Goal: Information Seeking & Learning: Find specific fact

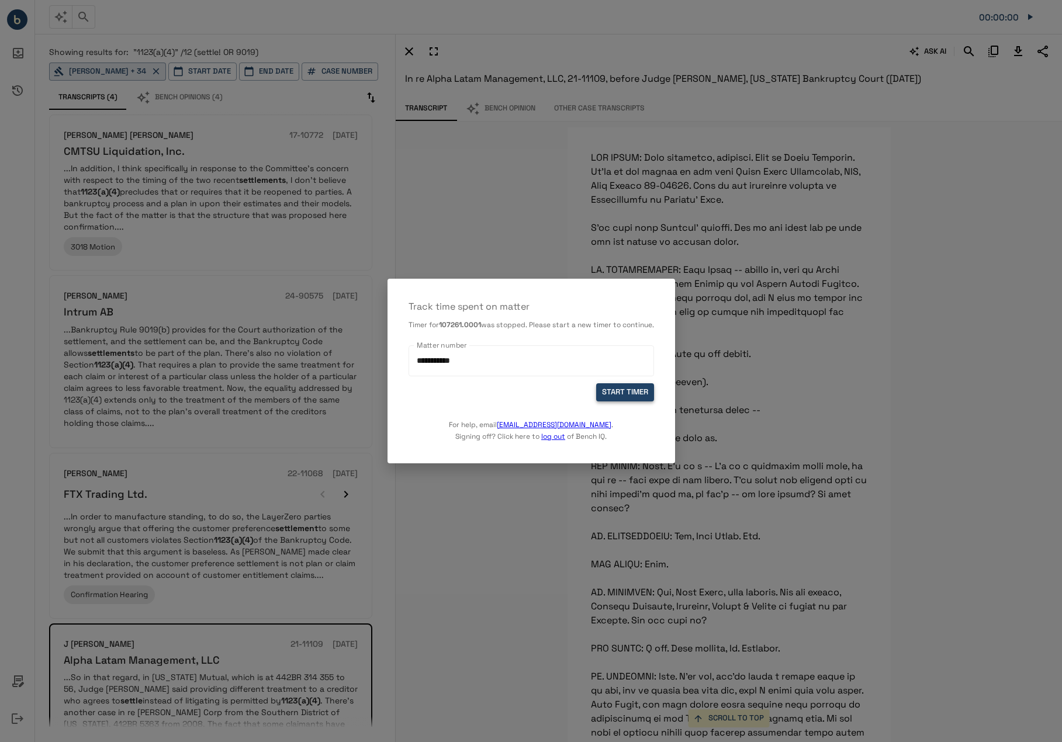
scroll to position [39792, 0]
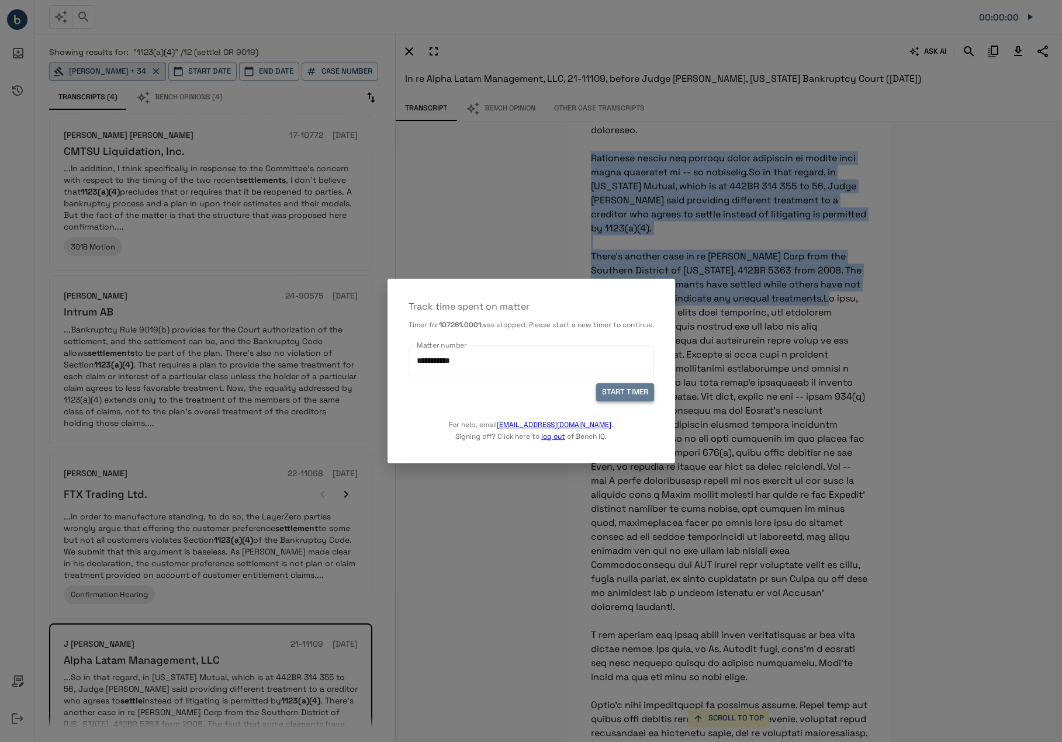
click at [618, 400] on button "START TIMER" at bounding box center [625, 393] width 58 height 18
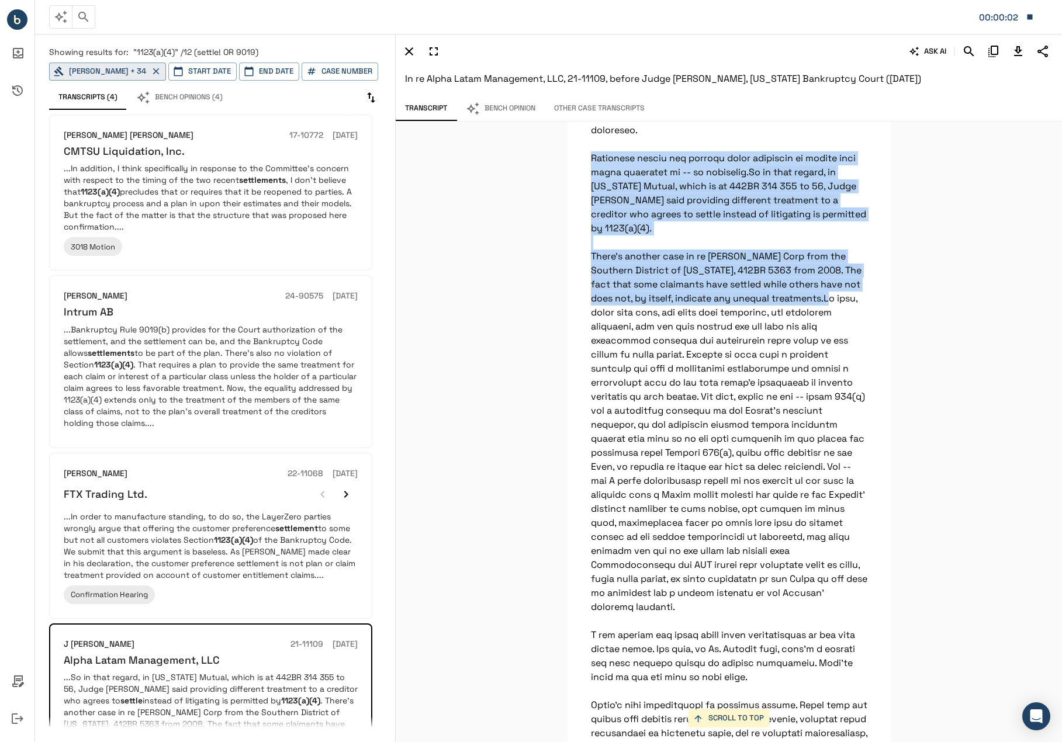
click at [81, 17] on icon "button" at bounding box center [84, 17] width 14 height 14
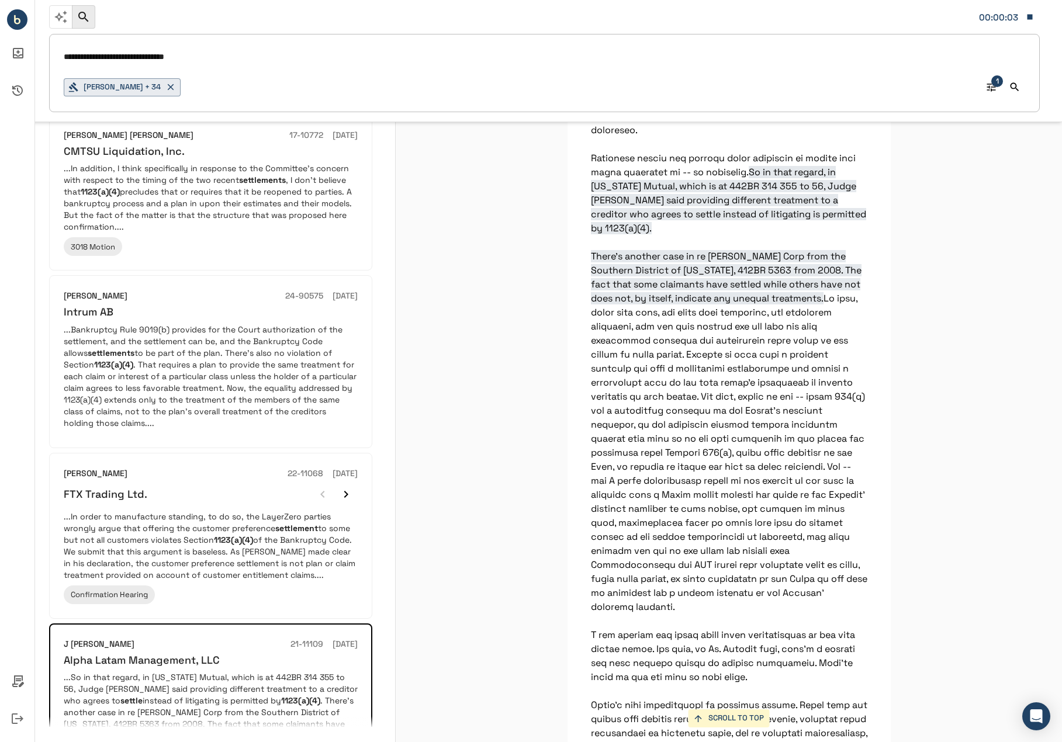
click at [126, 62] on input "**********" at bounding box center [545, 57] width 962 height 17
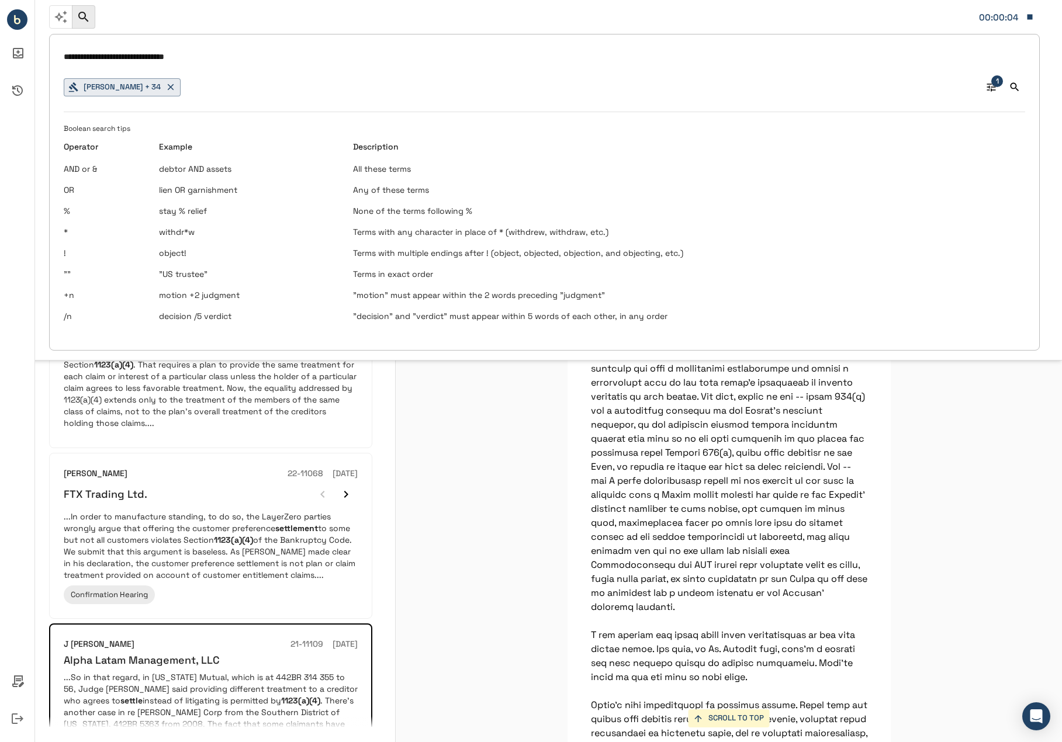
drag, startPoint x: 128, startPoint y: 58, endPoint x: 238, endPoint y: 60, distance: 109.9
click at [238, 60] on input "**********" at bounding box center [545, 57] width 962 height 17
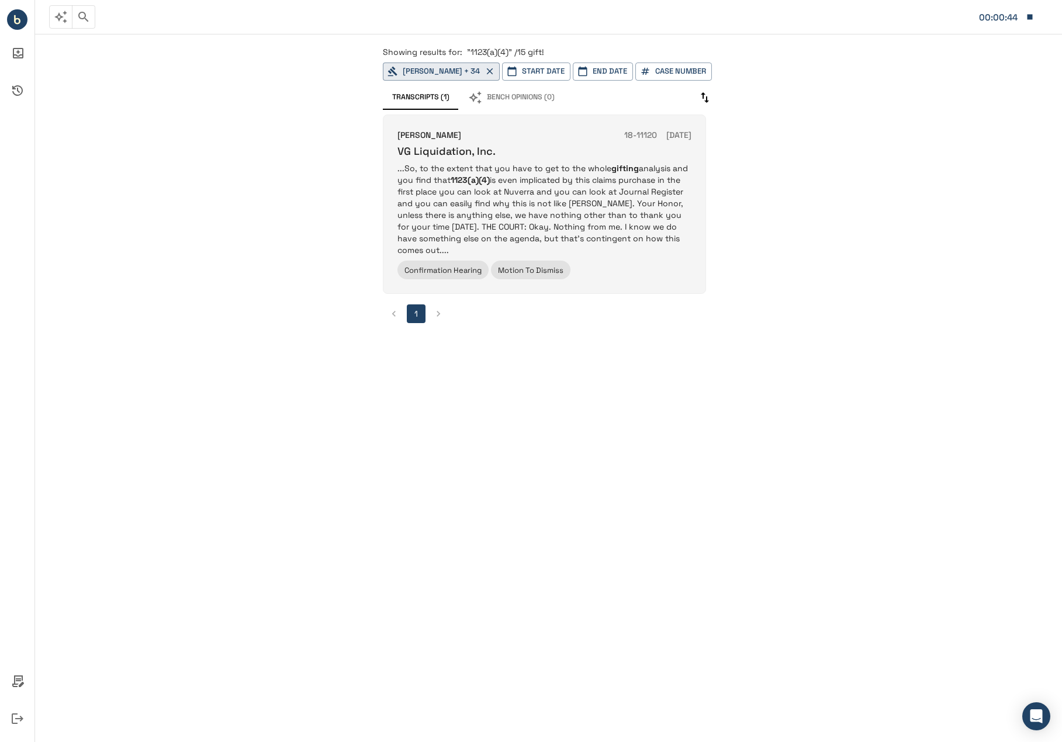
click at [545, 220] on p "...So, to the extent that you have to get to the whole gifting analysis and you…" at bounding box center [545, 210] width 294 height 94
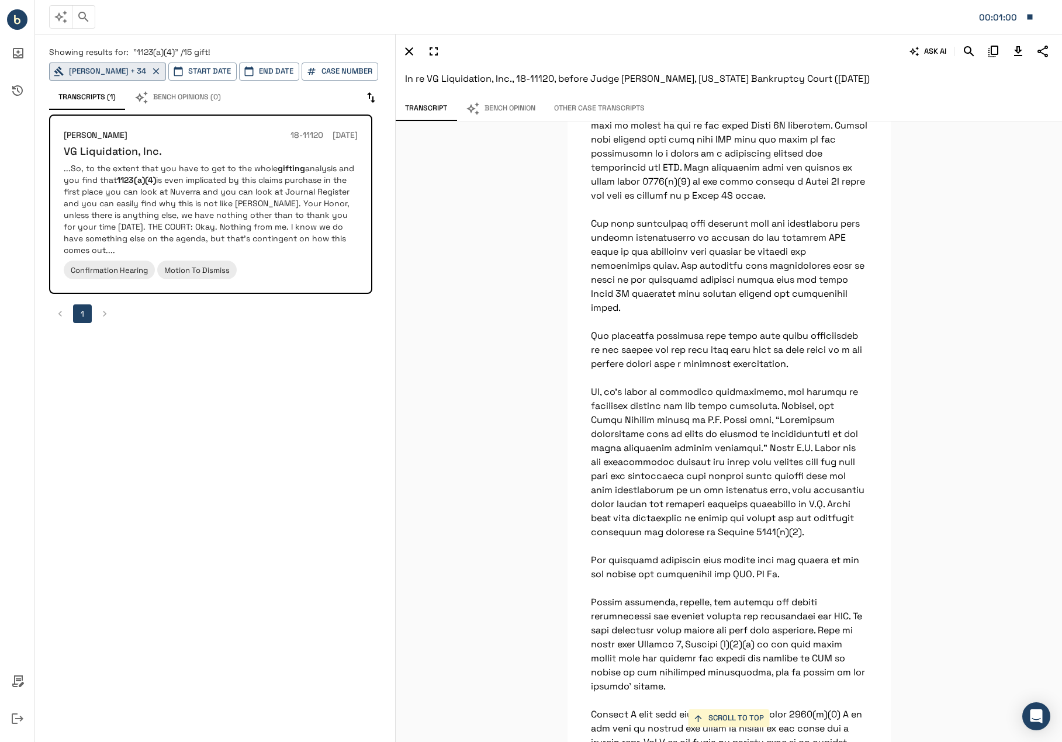
scroll to position [54658, 0]
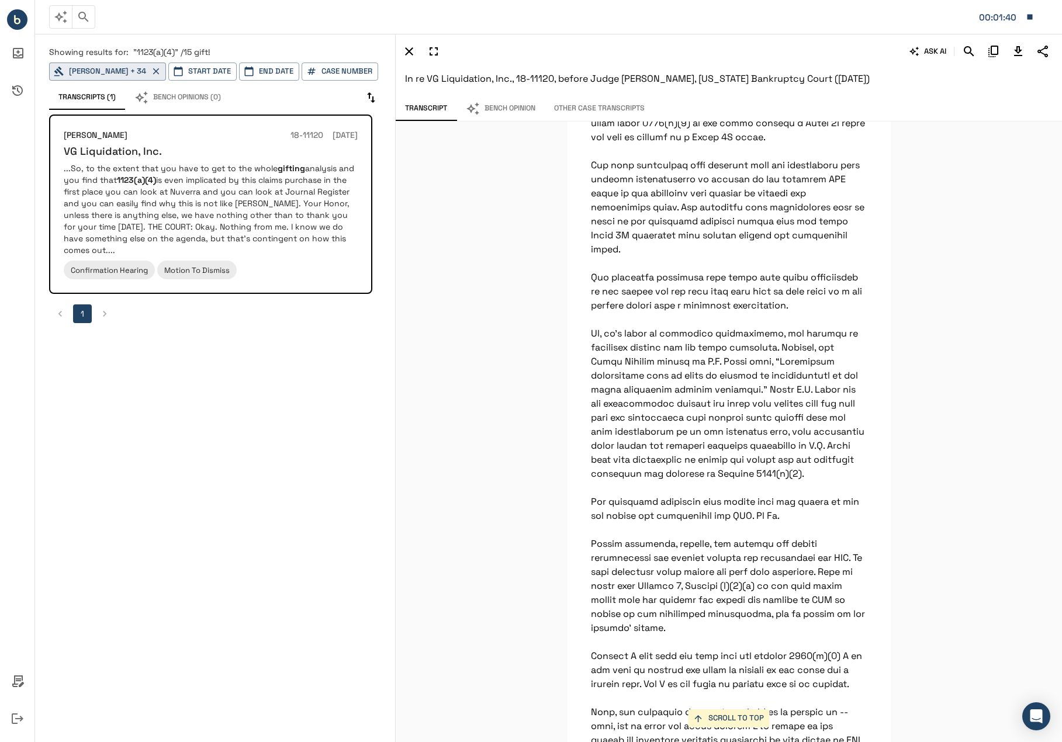
click at [516, 378] on div "SCROLL TO TOP So, to the extent that you have to get to the whole gifting analy…" at bounding box center [729, 432] width 666 height 621
drag, startPoint x: 617, startPoint y: 239, endPoint x: 756, endPoint y: 369, distance: 190.3
click at [523, 370] on div "SCROLL TO TOP So, to the extent that you have to get to the whole gifting analy…" at bounding box center [729, 432] width 666 height 621
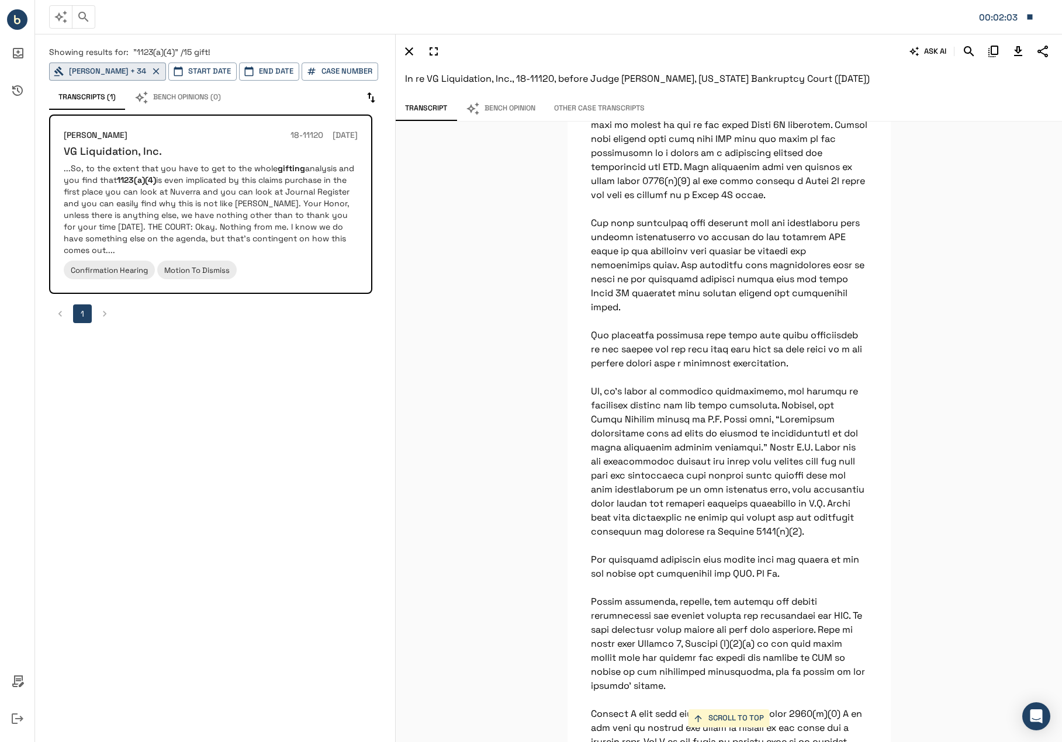
scroll to position [54600, 0]
click at [1017, 51] on icon "Download Transcript" at bounding box center [1018, 51] width 8 height 10
click at [539, 184] on div "SCROLL TO TOP So, to the extent that you have to get to the whole gifting analy…" at bounding box center [729, 432] width 666 height 621
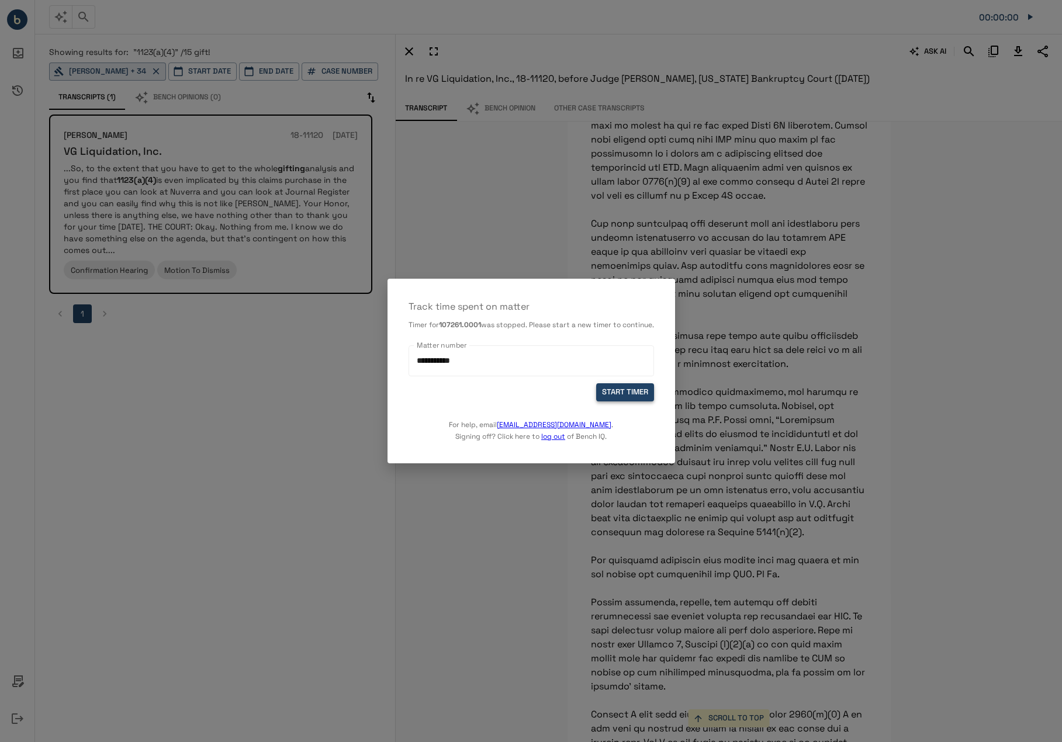
click at [619, 402] on button "START TIMER" at bounding box center [625, 393] width 58 height 18
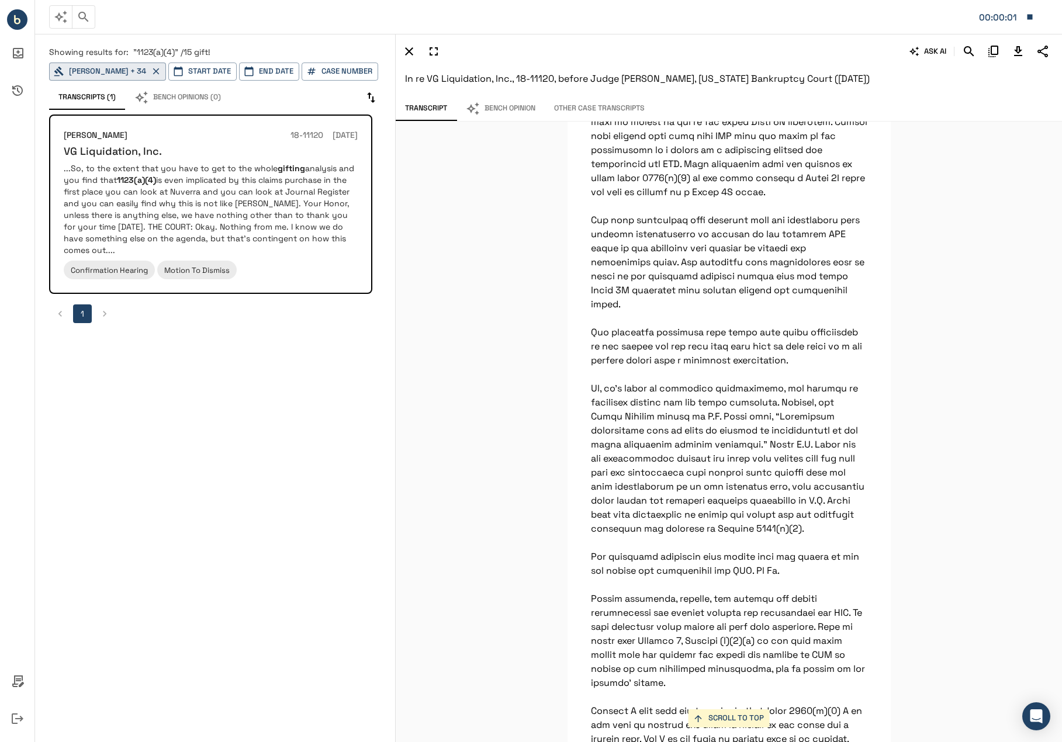
scroll to position [54541, 0]
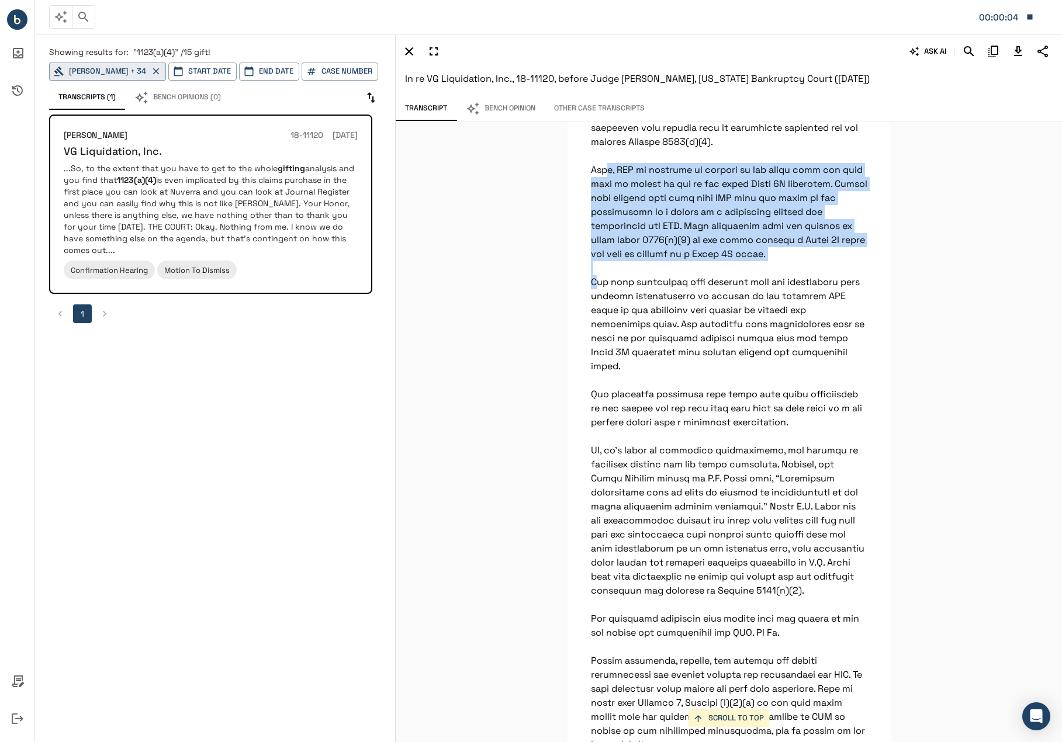
drag, startPoint x: 587, startPoint y: 508, endPoint x: 767, endPoint y: 596, distance: 200.5
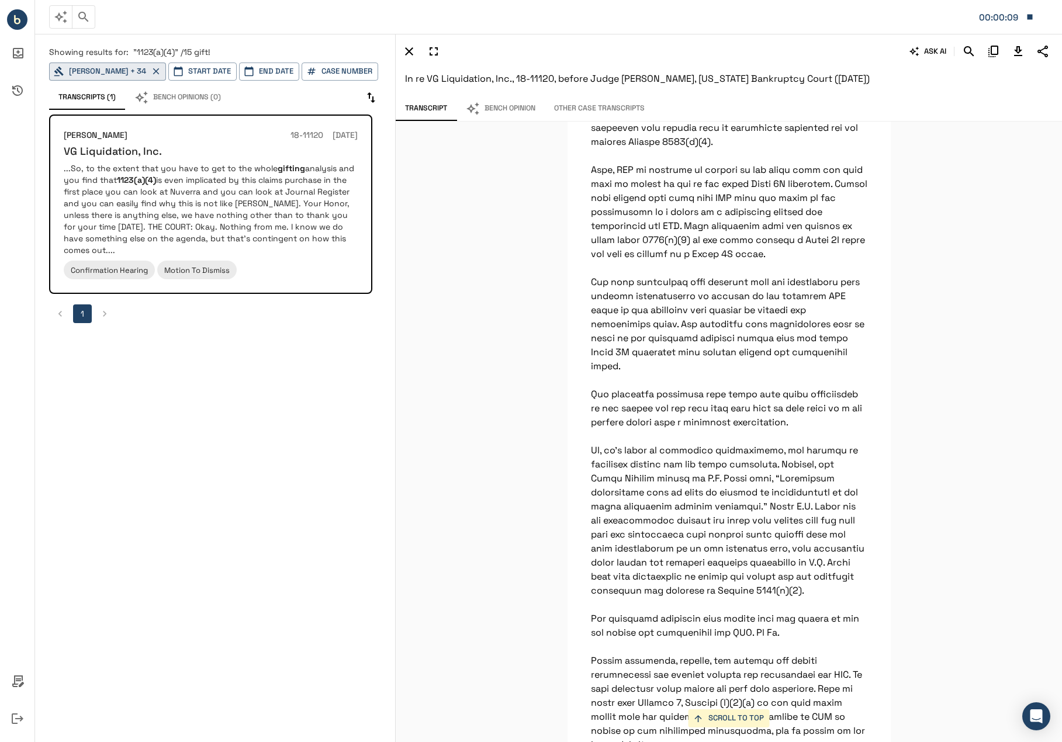
drag, startPoint x: 755, startPoint y: 396, endPoint x: 844, endPoint y: 481, distance: 122.4
copy p "The plain language of Section 1123(a)(4) limits its application to the plan’s t…"
click at [531, 535] on div "SCROLL TO TOP So, to the extent that you have to get to the whole gifting analy…" at bounding box center [729, 432] width 666 height 621
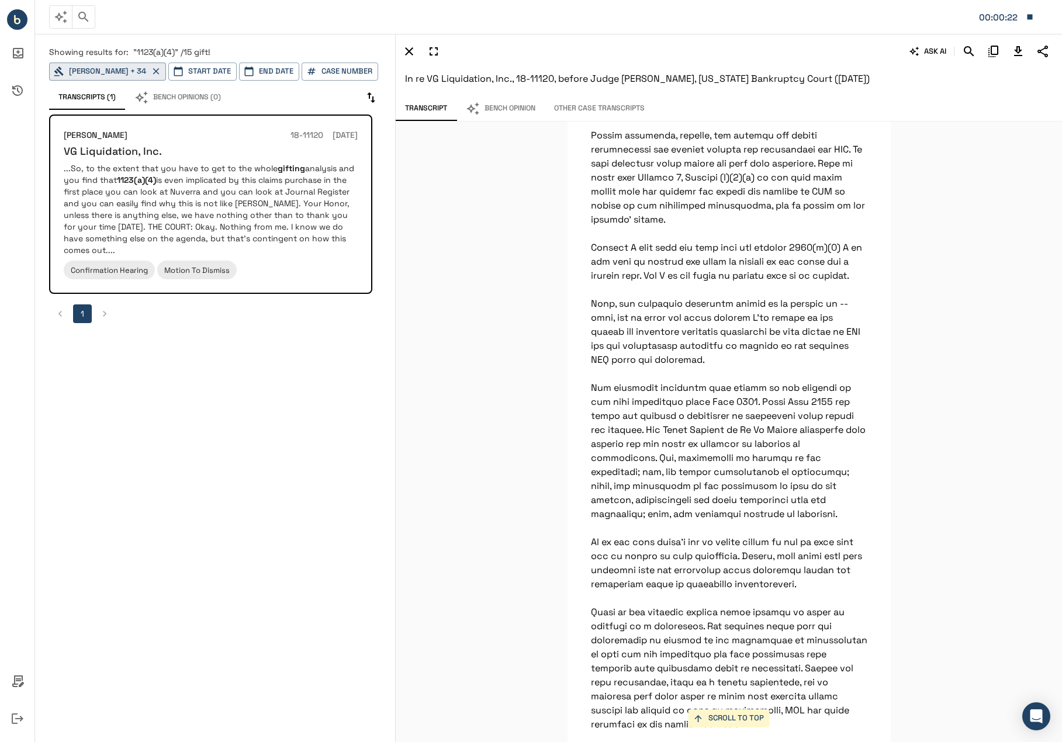
scroll to position [55068, 0]
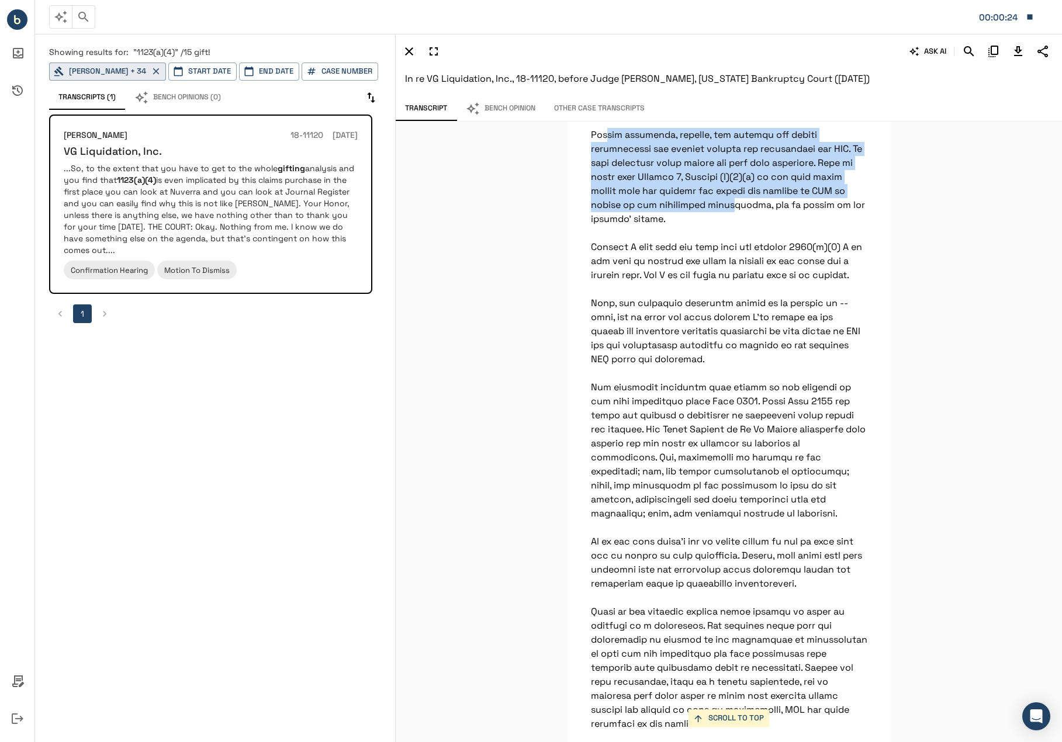
drag, startPoint x: 584, startPoint y: 459, endPoint x: 712, endPoint y: 531, distance: 147.1
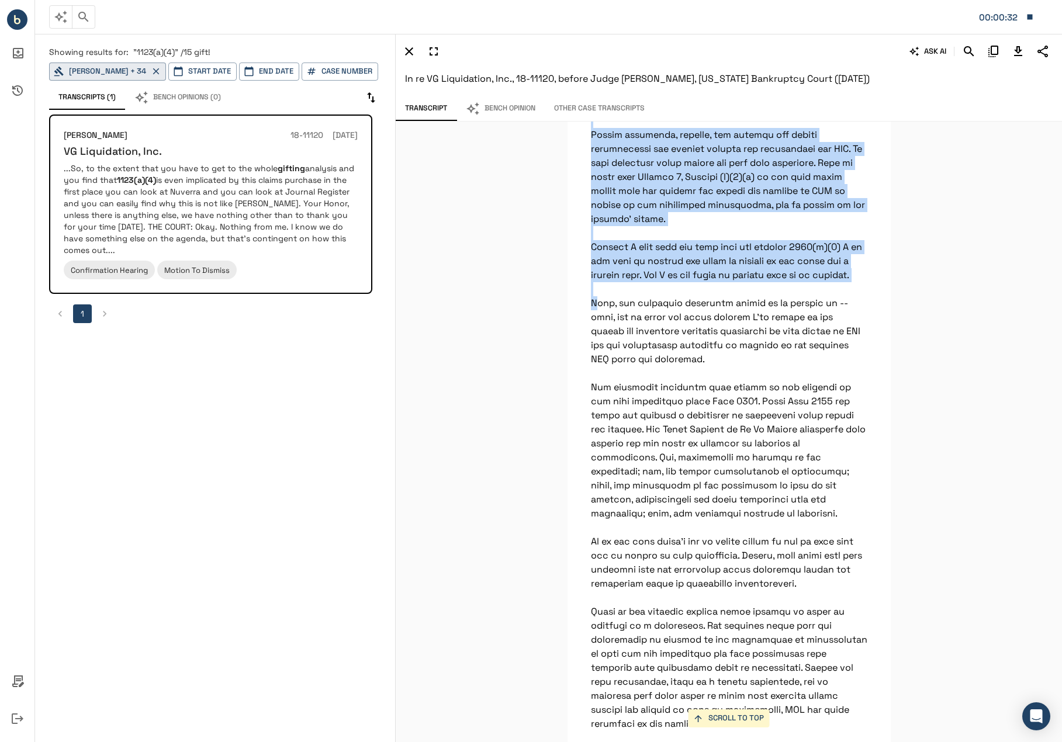
drag, startPoint x: 586, startPoint y: 415, endPoint x: 682, endPoint y: 613, distance: 219.9
copy p "The objecting creditors also object that the debtor is the one paying the noteh…"
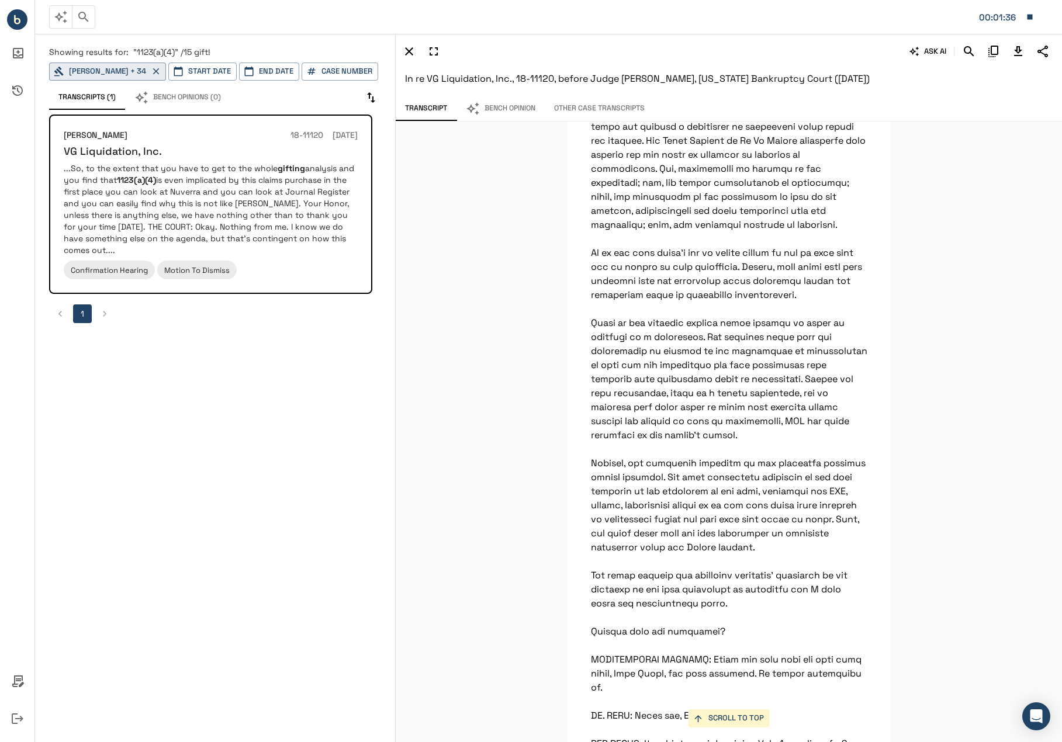
scroll to position [55360, 0]
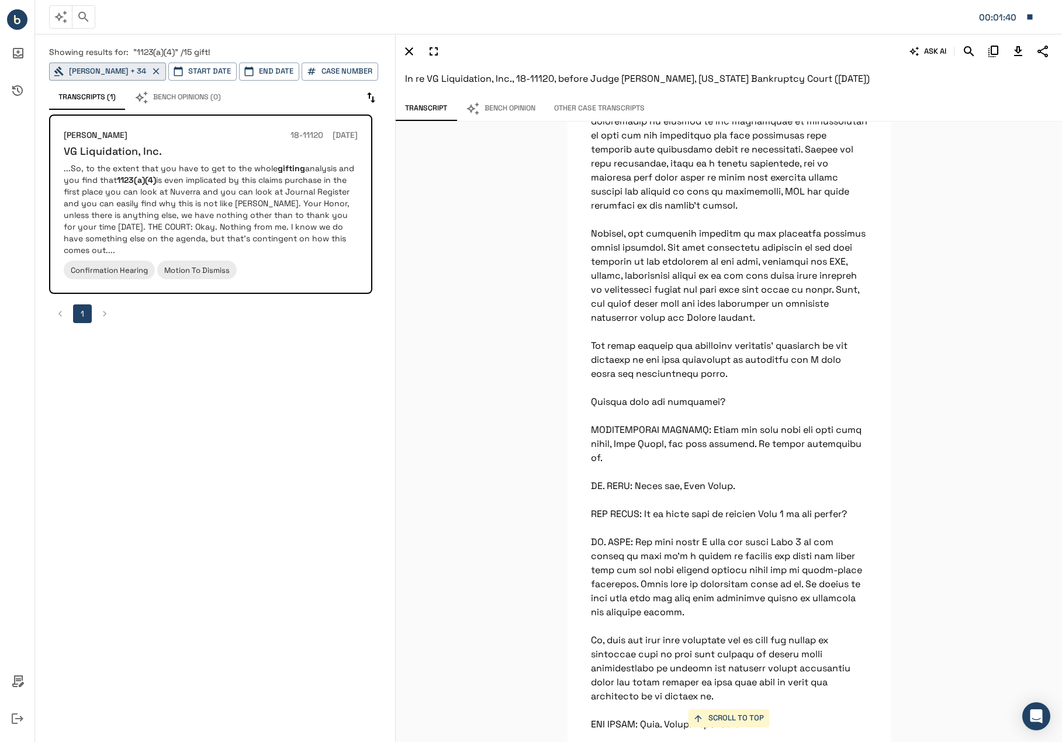
scroll to position [55594, 0]
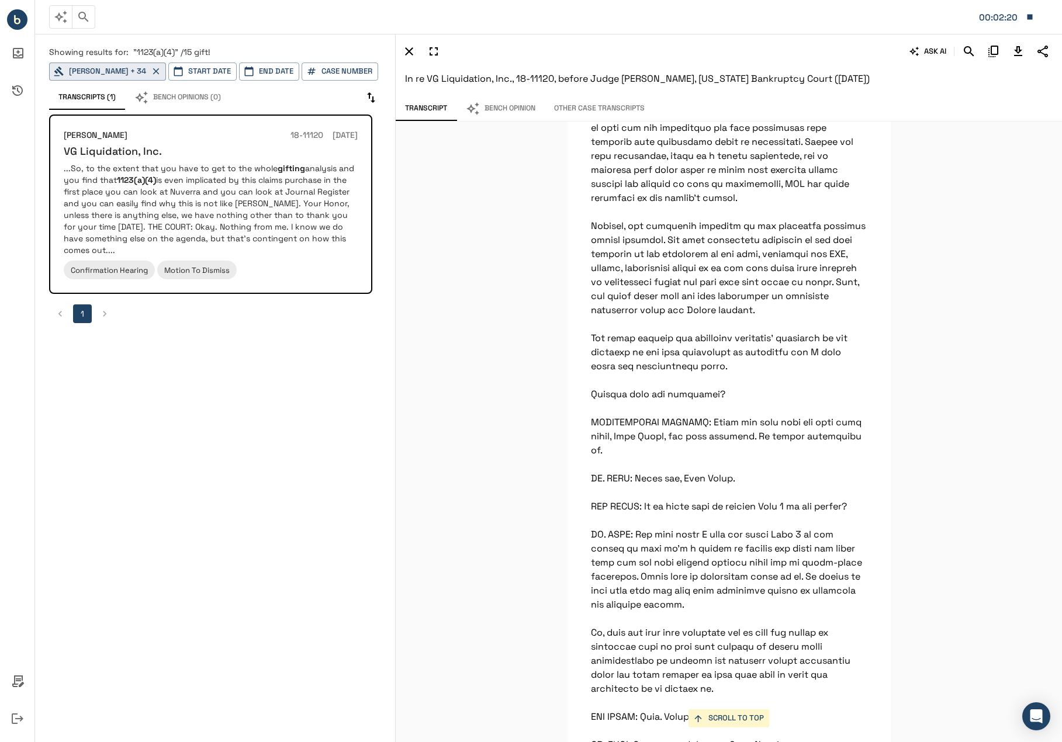
click at [435, 214] on div "SCROLL TO TOP So, to the extent that you have to get to the whole gifting analy…" at bounding box center [729, 432] width 666 height 621
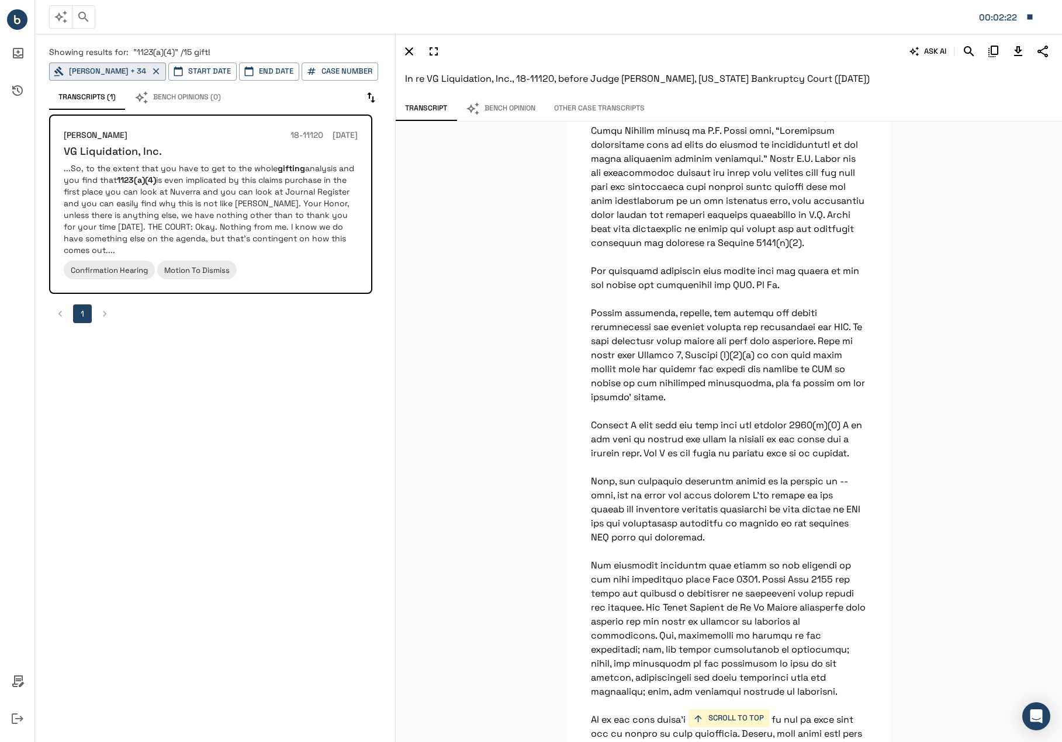
scroll to position [54892, 0]
click at [82, 22] on icon "button" at bounding box center [84, 17] width 14 height 14
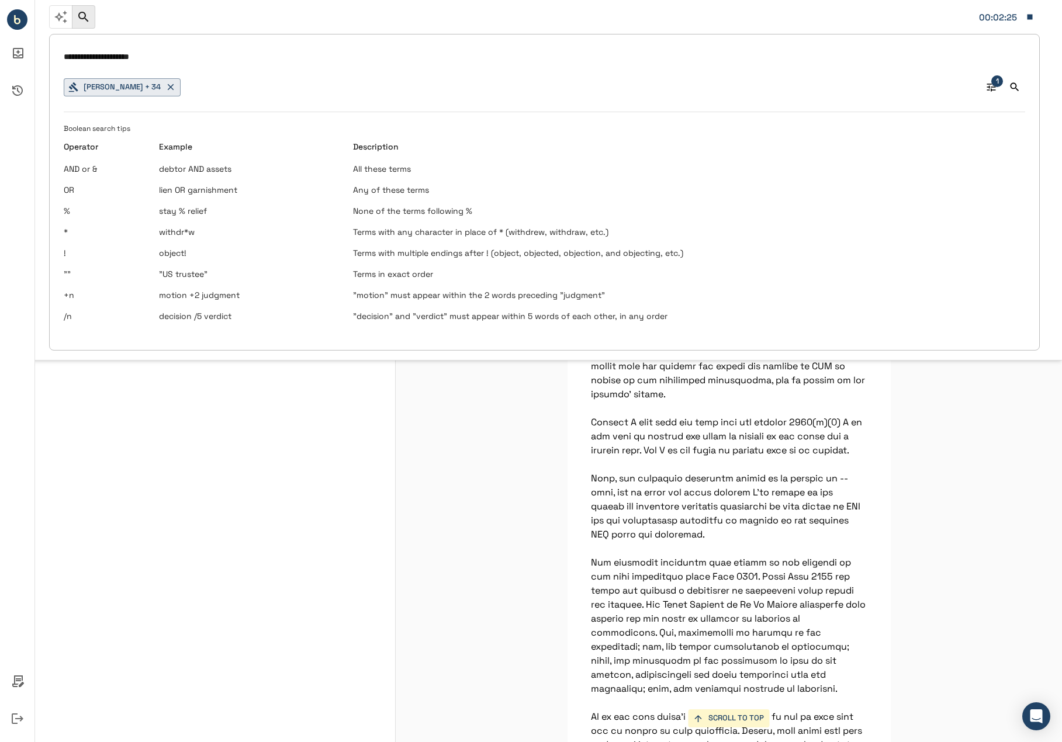
click at [151, 50] on input "**********" at bounding box center [545, 57] width 962 height 17
type input "**********"
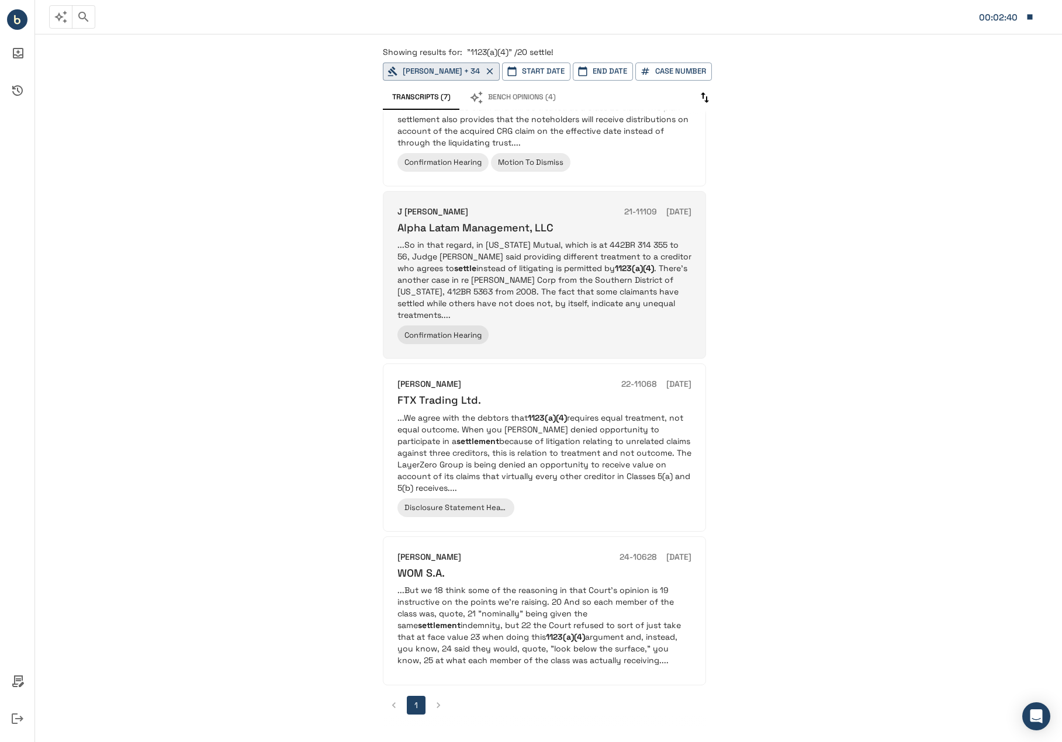
scroll to position [635, 0]
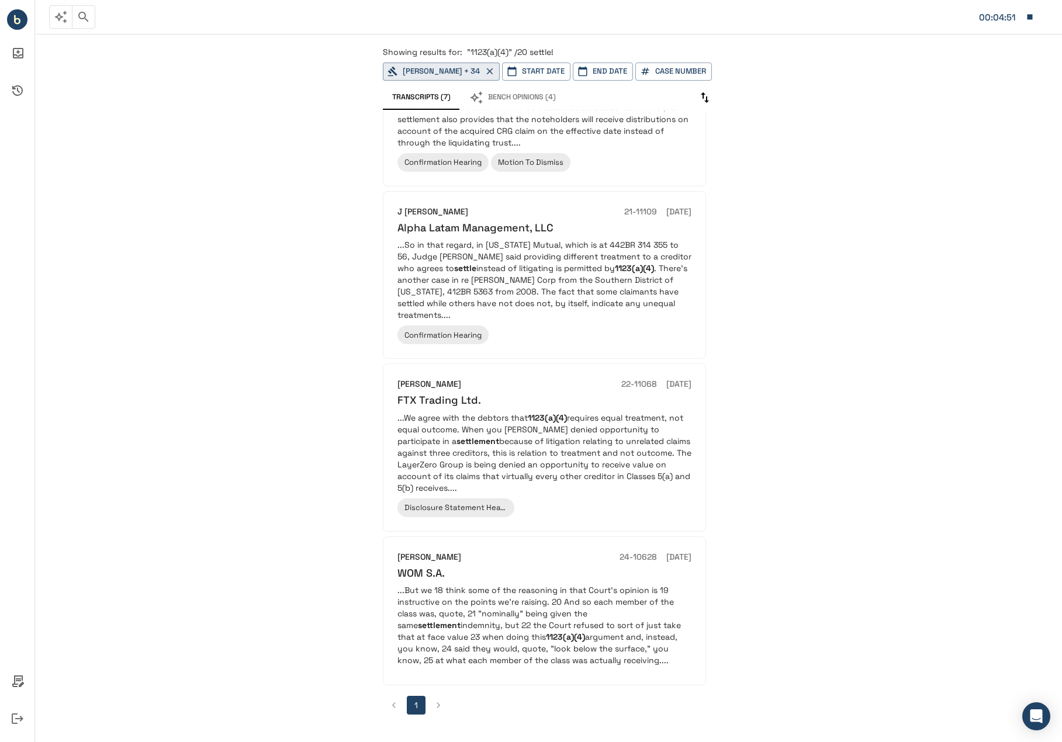
click at [172, 84] on div "Showing results for: "1123(a)(4)" /20 settle! [PERSON_NAME] + 34 Start Date End…" at bounding box center [548, 387] width 1027 height 710
click at [229, 167] on div "Showing results for: "1123(a)(4)" /20 settle! [PERSON_NAME] + 34 Start Date End…" at bounding box center [548, 387] width 1027 height 710
